Goal: Task Accomplishment & Management: Use online tool/utility

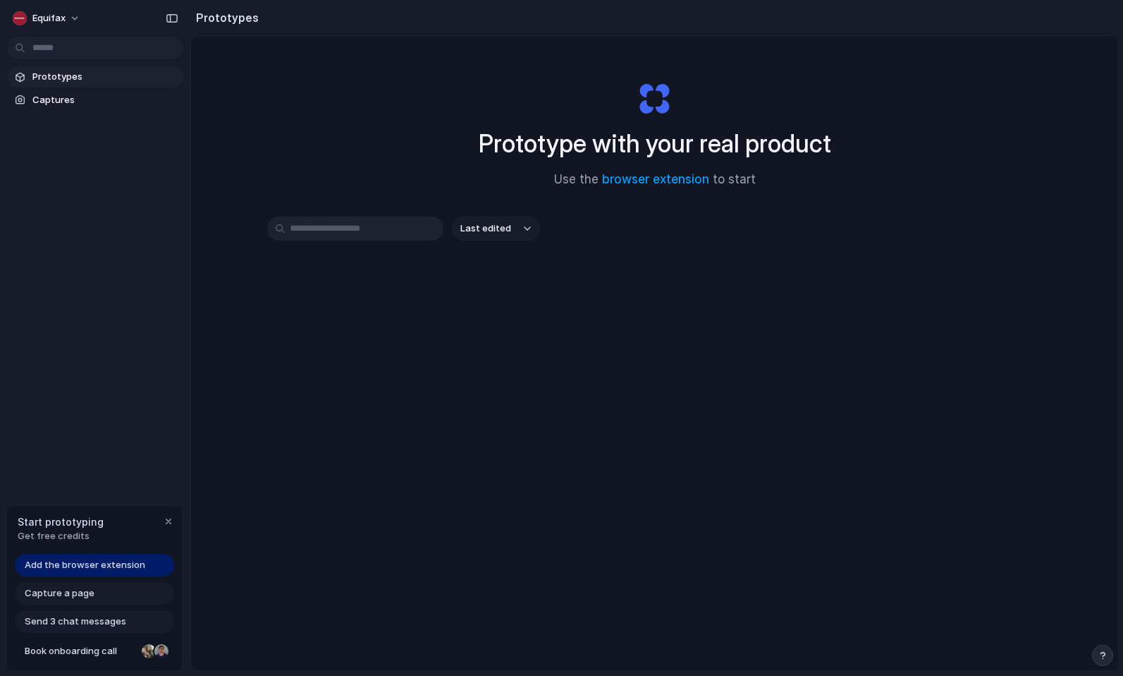
click at [68, 599] on span "Capture a page" at bounding box center [60, 593] width 70 height 14
click at [63, 590] on span "Capture a page" at bounding box center [60, 593] width 70 height 14
click at [109, 567] on span "Add the browser extension" at bounding box center [85, 565] width 121 height 14
click at [94, 561] on span "Add the browser extension" at bounding box center [85, 565] width 121 height 14
click at [90, 566] on span "Add the browser extension" at bounding box center [85, 565] width 121 height 14
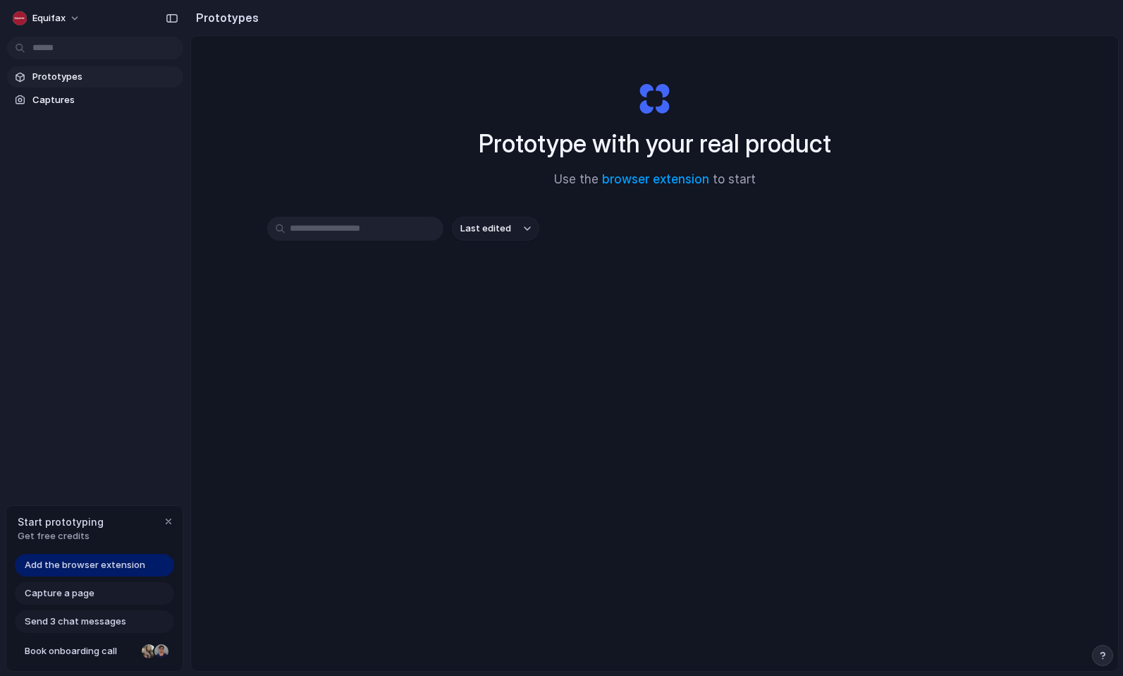
click at [90, 566] on span "Add the browser extension" at bounding box center [85, 565] width 121 height 14
click at [115, 370] on div "Equifax Prototypes Captures Start prototyping Get free credits Add the browser …" at bounding box center [95, 338] width 190 height 676
click at [518, 228] on button "Last edited" at bounding box center [495, 228] width 87 height 24
click at [386, 225] on div "Last edited Last created Alphabetical" at bounding box center [561, 338] width 1123 height 676
click at [386, 225] on input "text" at bounding box center [355, 228] width 176 height 24
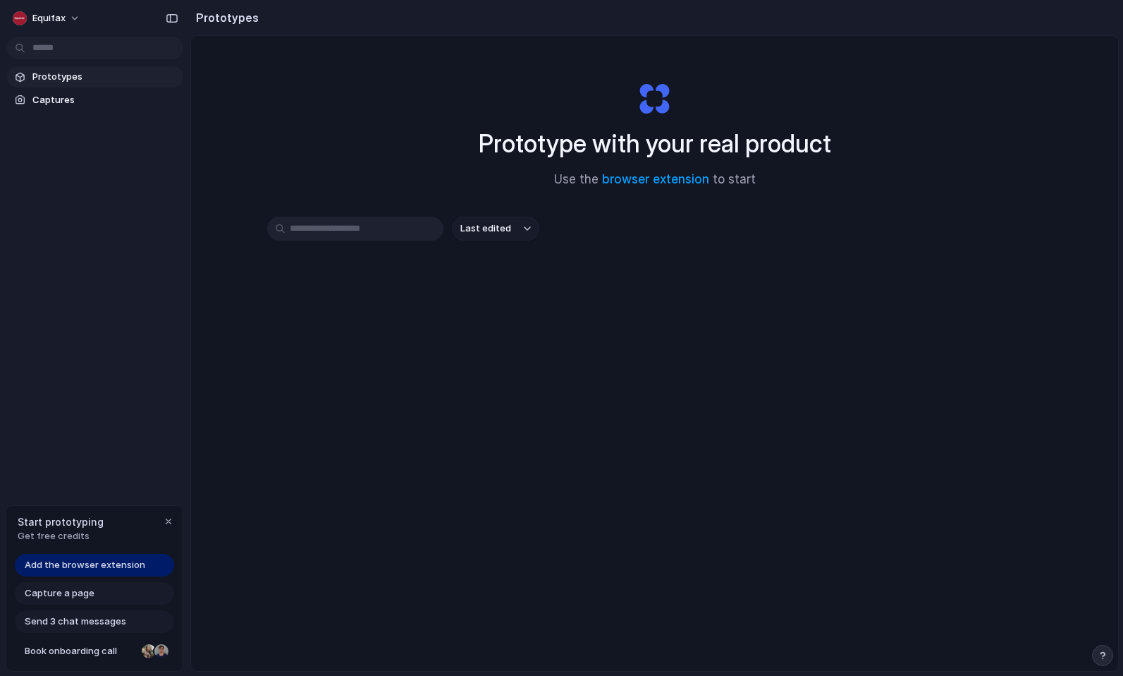
click at [515, 234] on button "Last edited" at bounding box center [495, 228] width 87 height 24
click at [515, 234] on div "Last edited Last created Alphabetical" at bounding box center [561, 338] width 1123 height 676
click at [636, 181] on link "browser extension" at bounding box center [655, 179] width 107 height 14
